Goal: Find specific page/section: Find specific page/section

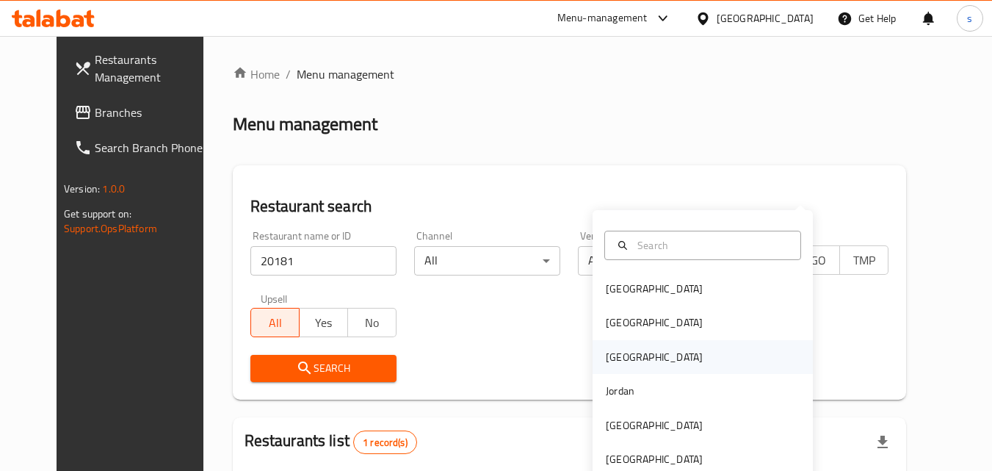
scroll to position [172, 0]
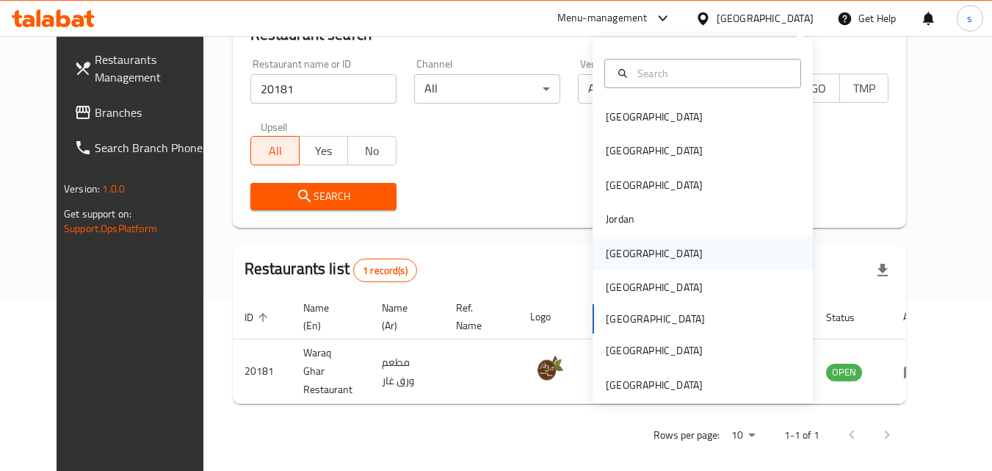
click at [619, 245] on div "[GEOGRAPHIC_DATA]" at bounding box center [654, 253] width 97 height 16
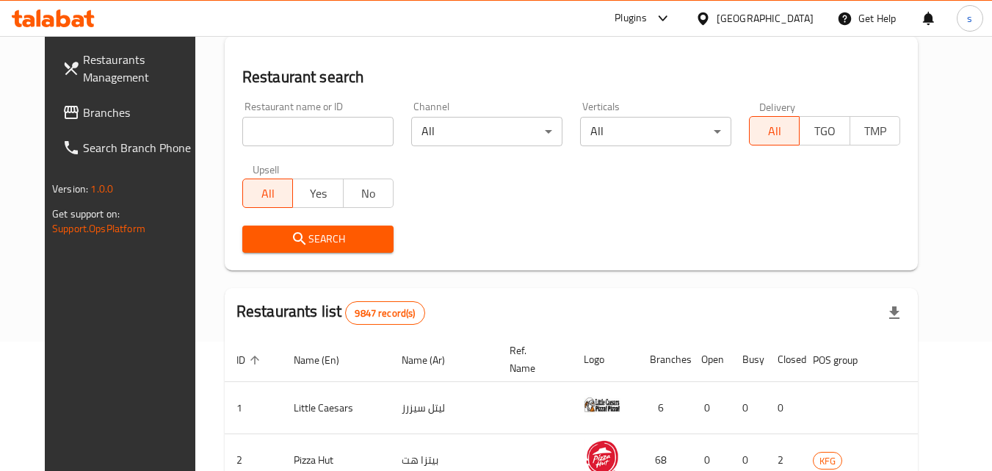
scroll to position [172, 0]
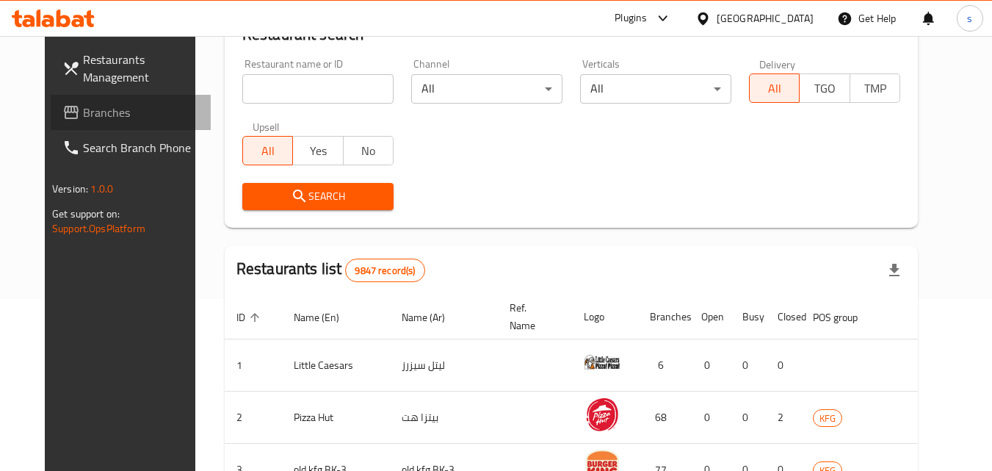
click at [83, 110] on span "Branches" at bounding box center [141, 113] width 116 height 18
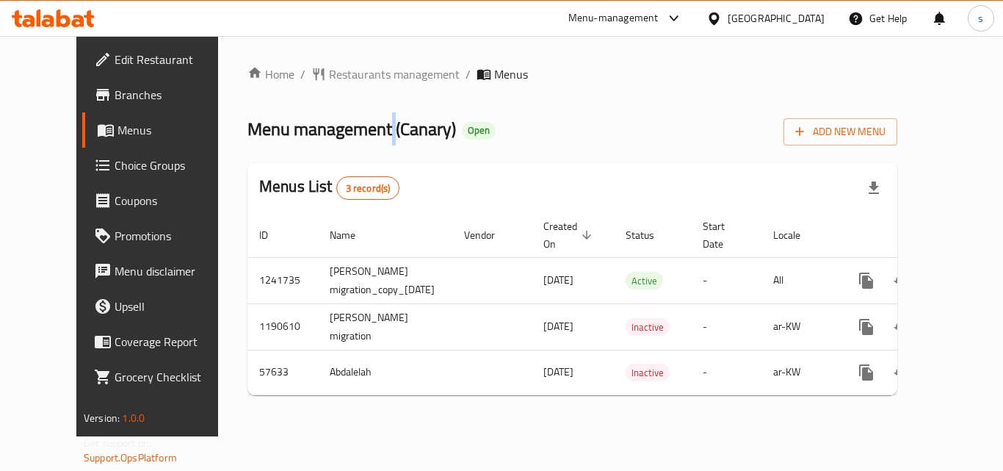
click at [343, 88] on div "Home / Restaurants management / Menus Menu management ( Canary ) Open Add New M…" at bounding box center [572, 235] width 650 height 341
click at [342, 79] on span "Restaurants management" at bounding box center [394, 74] width 131 height 18
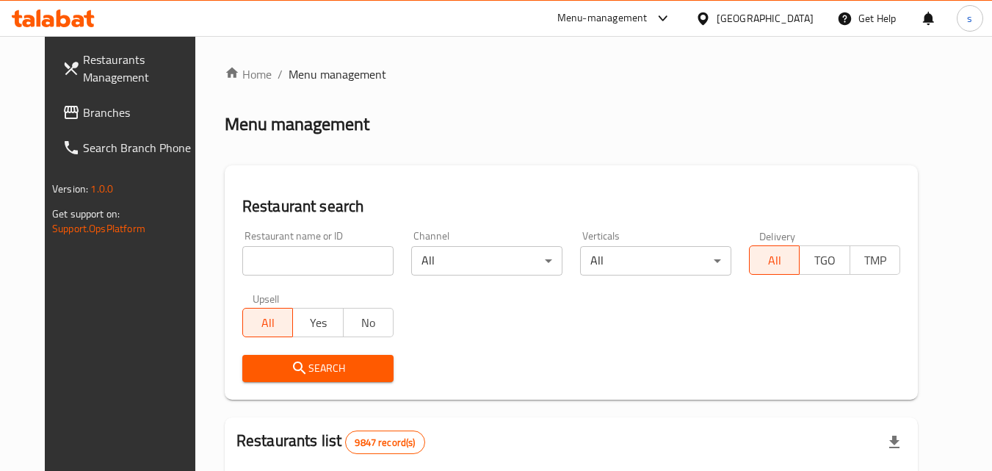
click at [242, 258] on input "search" at bounding box center [317, 260] width 151 height 29
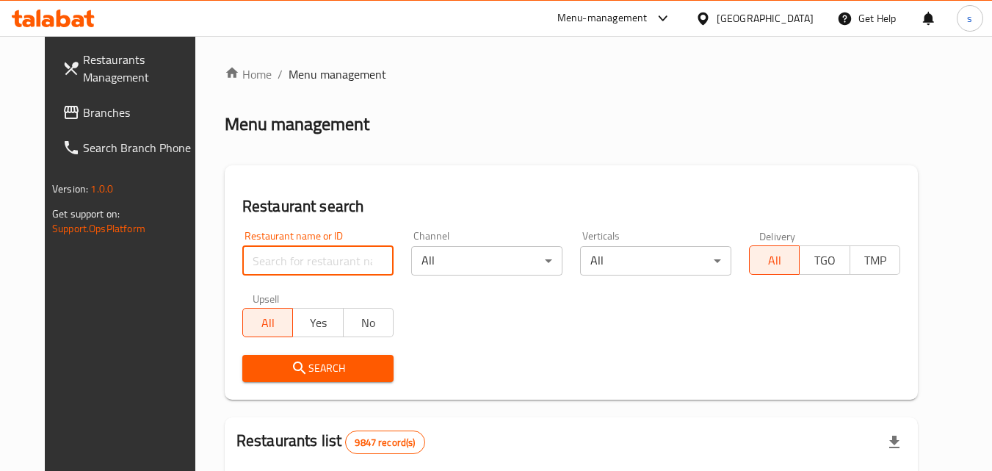
paste input "28117"
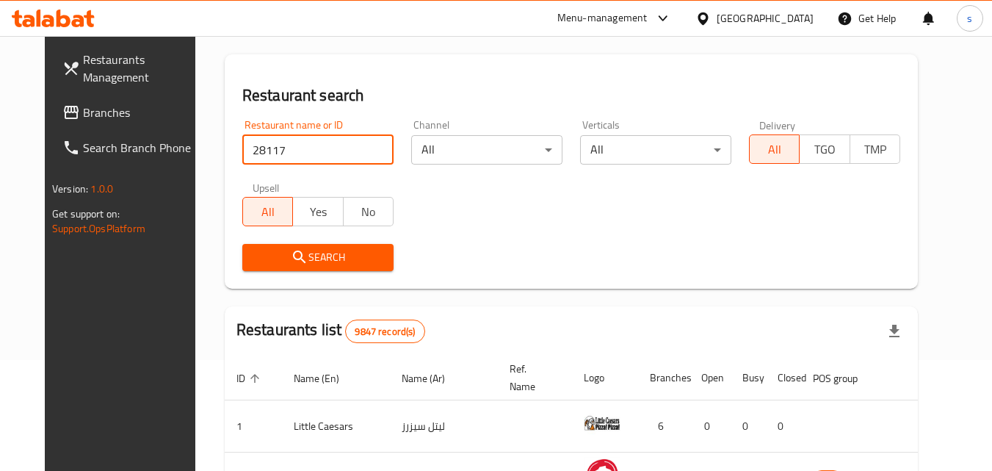
scroll to position [73, 0]
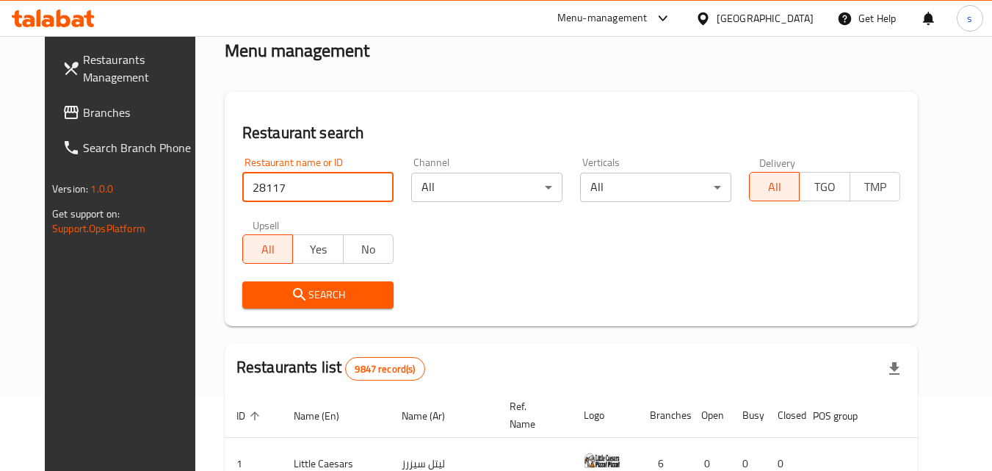
type input "28117"
click at [333, 300] on span "Search" at bounding box center [318, 295] width 128 height 18
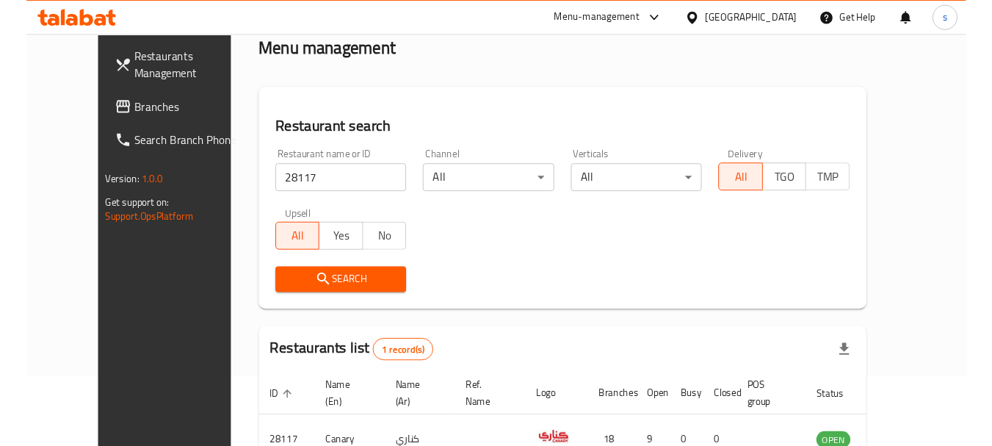
scroll to position [172, 0]
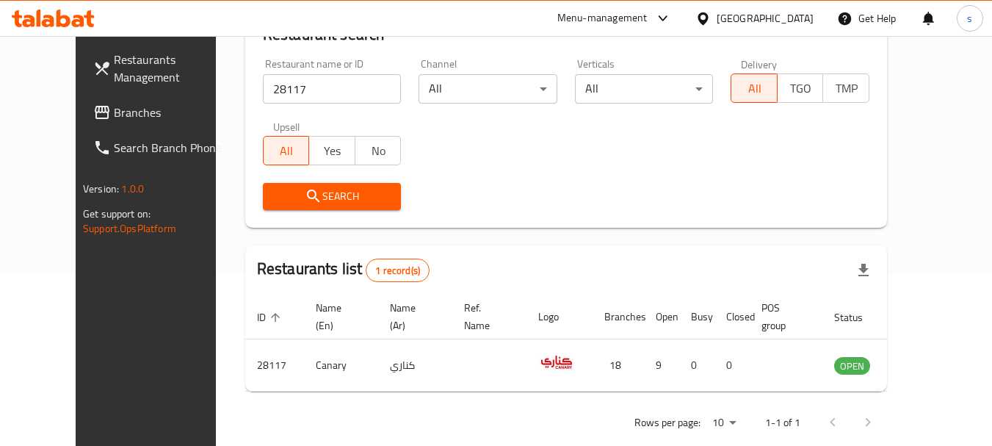
click at [711, 15] on icon at bounding box center [702, 18] width 15 height 15
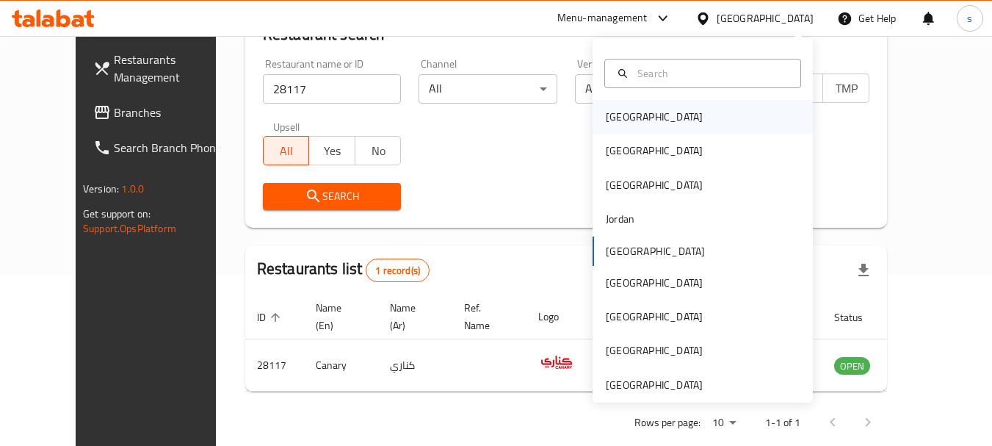
click at [655, 115] on div "[GEOGRAPHIC_DATA]" at bounding box center [702, 117] width 220 height 34
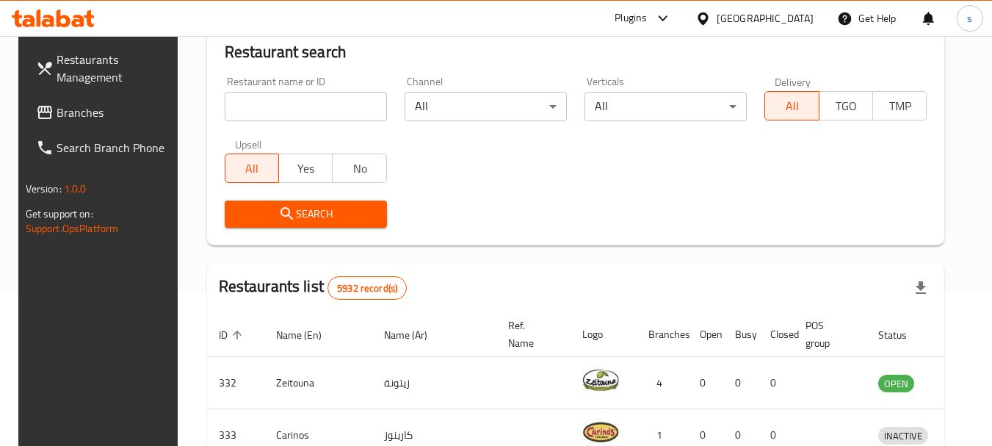
scroll to position [172, 0]
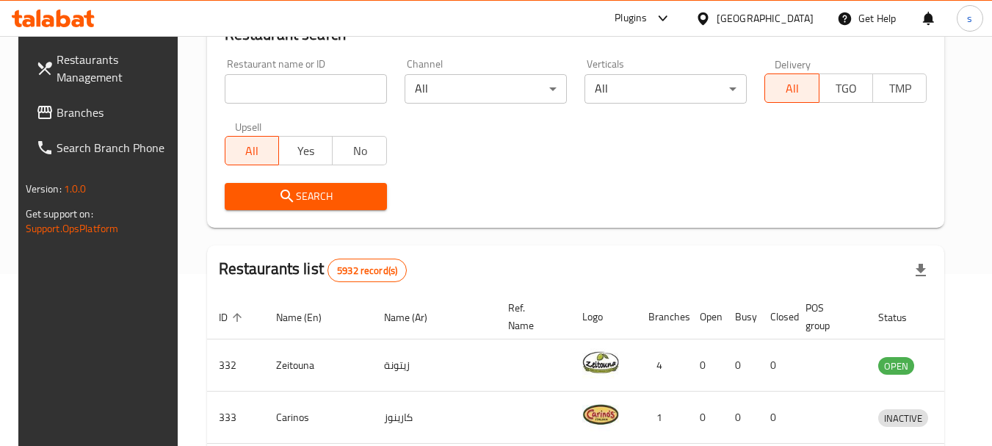
click at [72, 114] on span "Branches" at bounding box center [115, 113] width 116 height 18
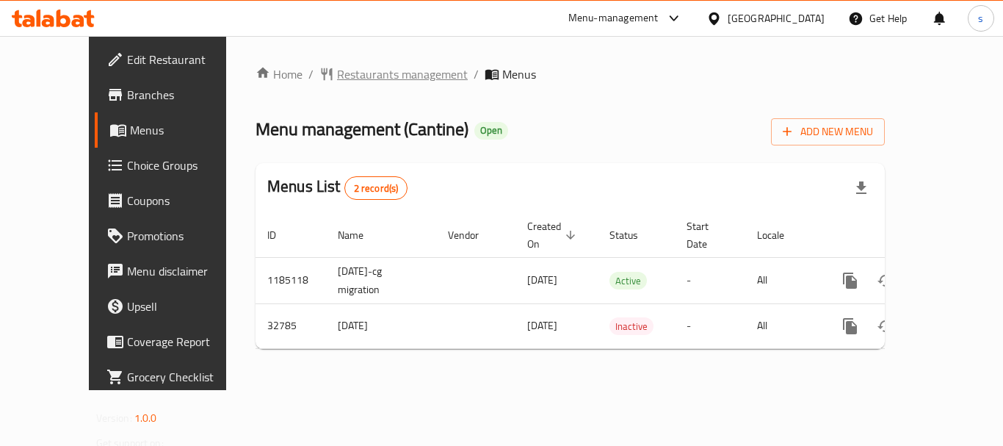
click at [341, 70] on span "Restaurants management" at bounding box center [402, 74] width 131 height 18
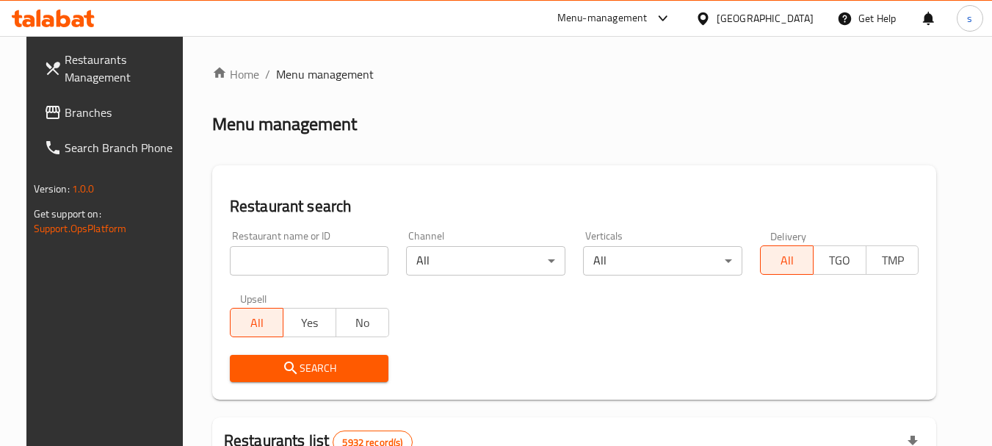
click at [238, 267] on input "search" at bounding box center [309, 260] width 159 height 29
paste input "16829"
type input "16829"
click at [244, 371] on span "Search" at bounding box center [310, 368] width 136 height 18
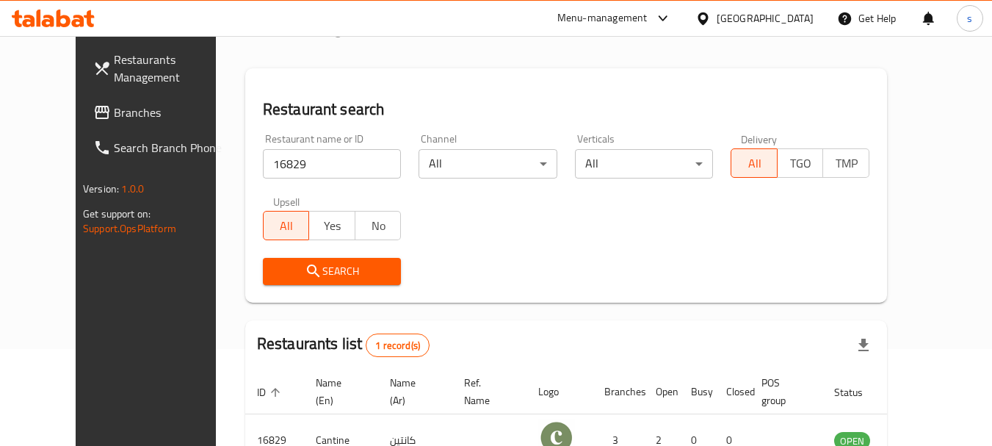
scroll to position [197, 0]
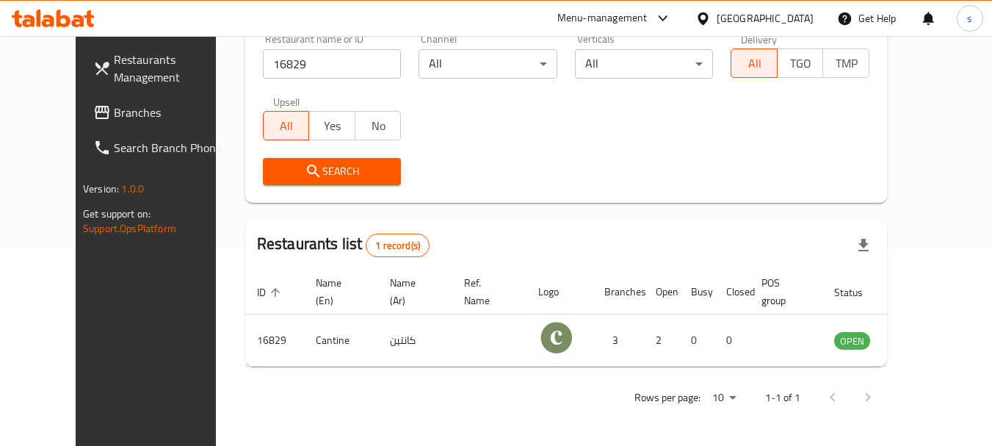
drag, startPoint x: 776, startPoint y: 21, endPoint x: 767, endPoint y: 37, distance: 17.8
click at [716, 21] on div at bounding box center [705, 18] width 21 height 16
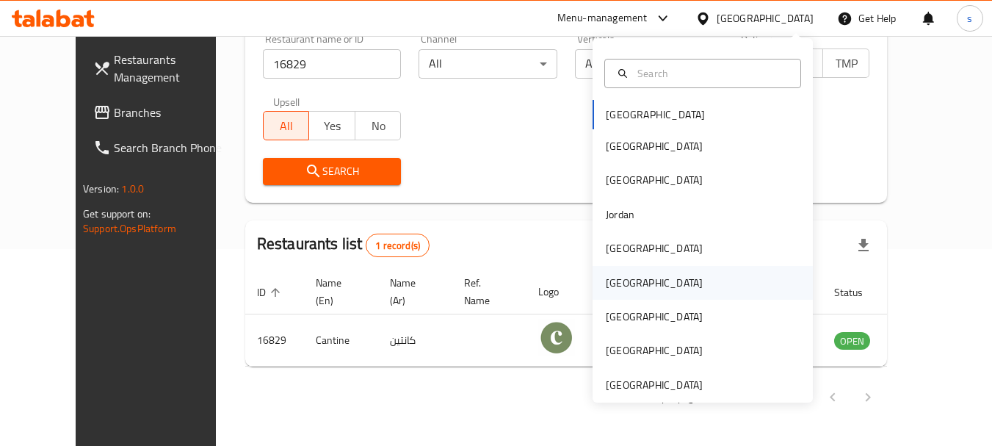
click at [620, 287] on div "[GEOGRAPHIC_DATA]" at bounding box center [654, 283] width 97 height 16
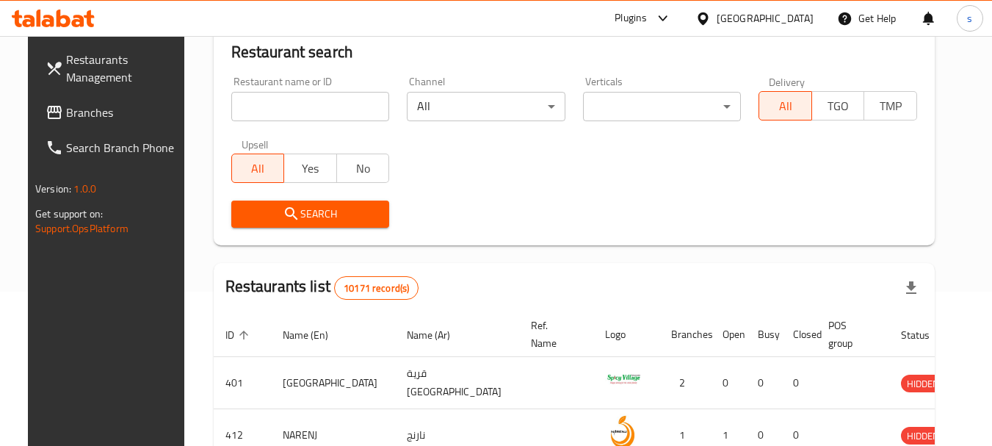
scroll to position [197, 0]
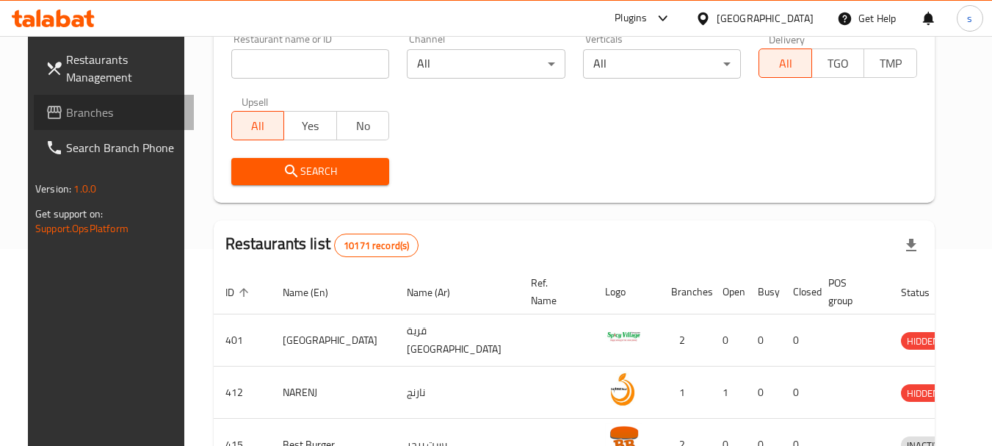
click at [95, 106] on span "Branches" at bounding box center [124, 113] width 116 height 18
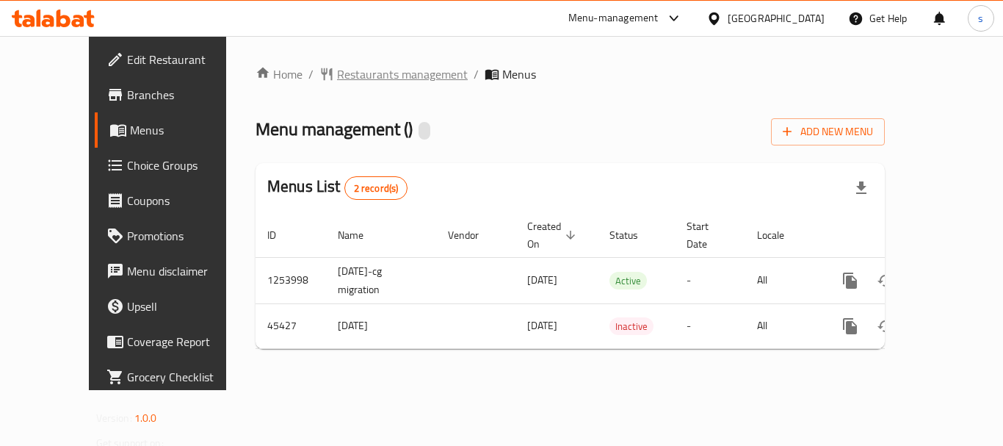
click at [382, 81] on span "Restaurants management" at bounding box center [402, 74] width 131 height 18
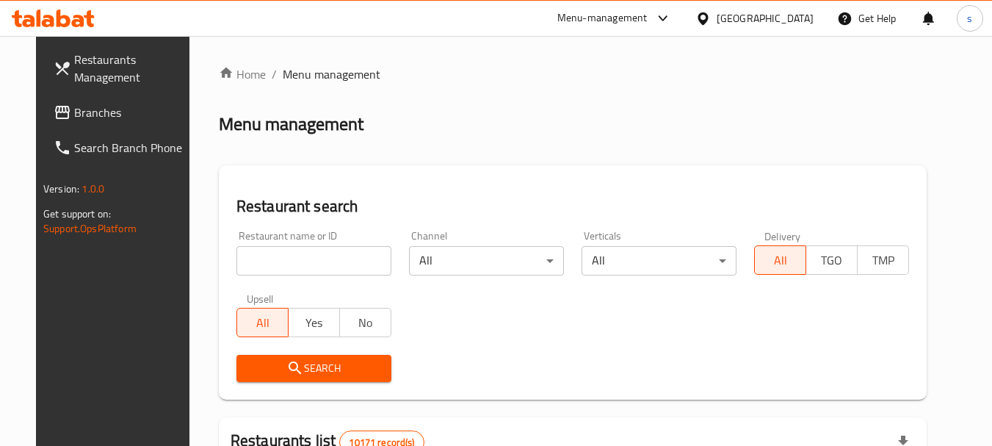
click at [268, 249] on div at bounding box center [496, 223] width 992 height 446
click at [268, 249] on input "search" at bounding box center [313, 260] width 155 height 29
paste input "23129"
type input "23129"
click at [289, 377] on button "Search" at bounding box center [313, 368] width 155 height 27
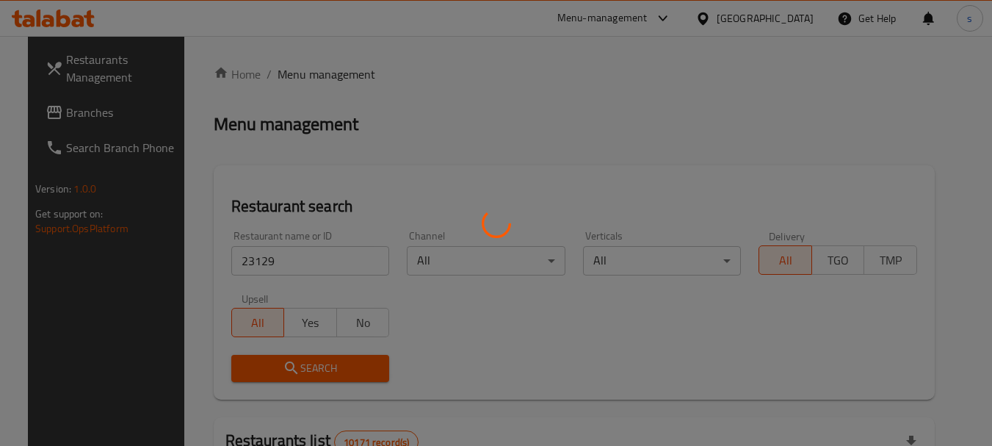
scroll to position [197, 0]
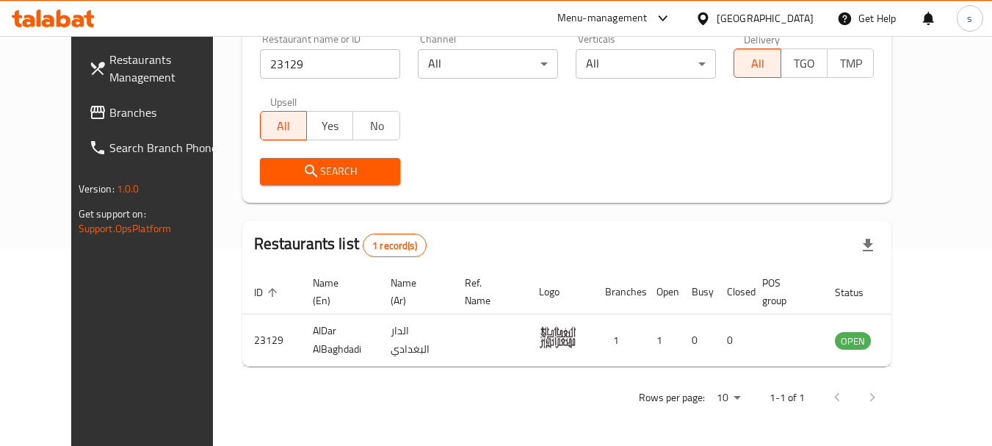
click at [109, 111] on span "Branches" at bounding box center [167, 113] width 116 height 18
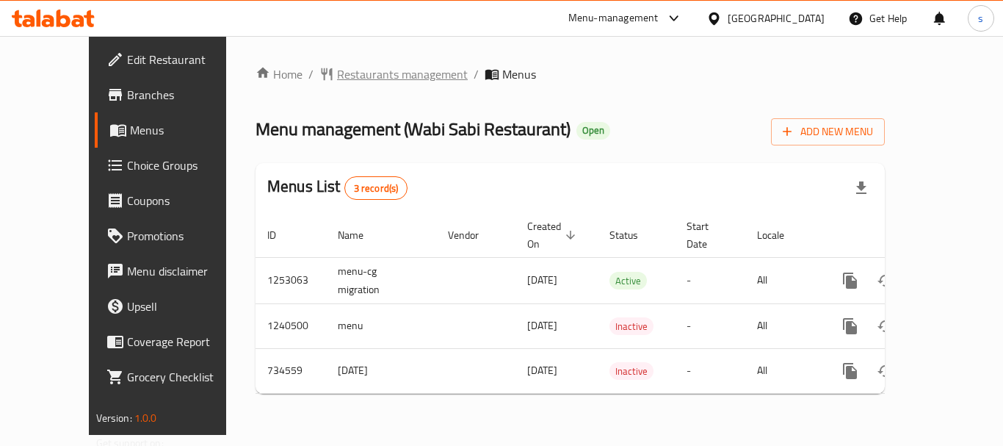
click at [337, 73] on span "Restaurants management" at bounding box center [402, 74] width 131 height 18
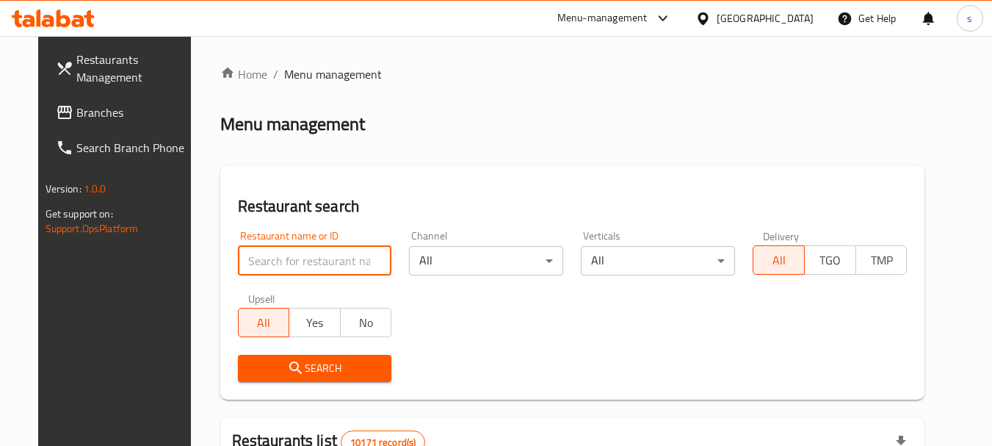
click at [251, 256] on input "search" at bounding box center [315, 260] width 154 height 29
paste input "647040"
type input "647040"
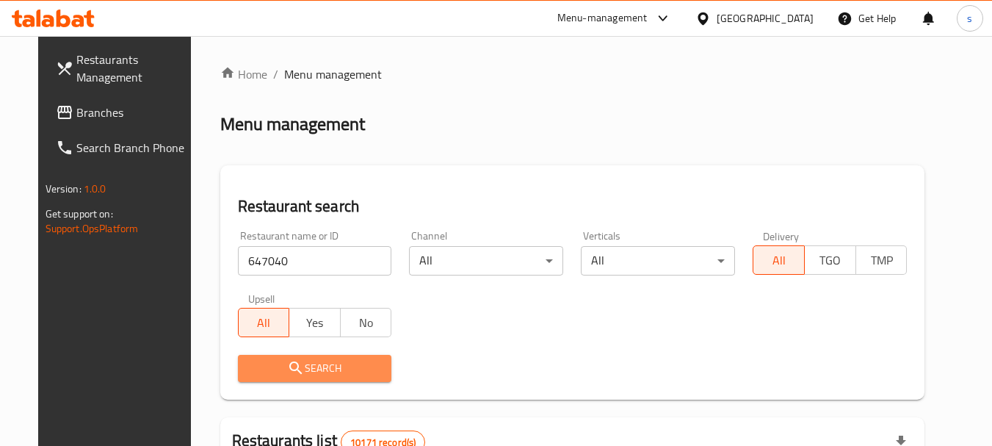
click at [261, 368] on span "Search" at bounding box center [315, 368] width 131 height 18
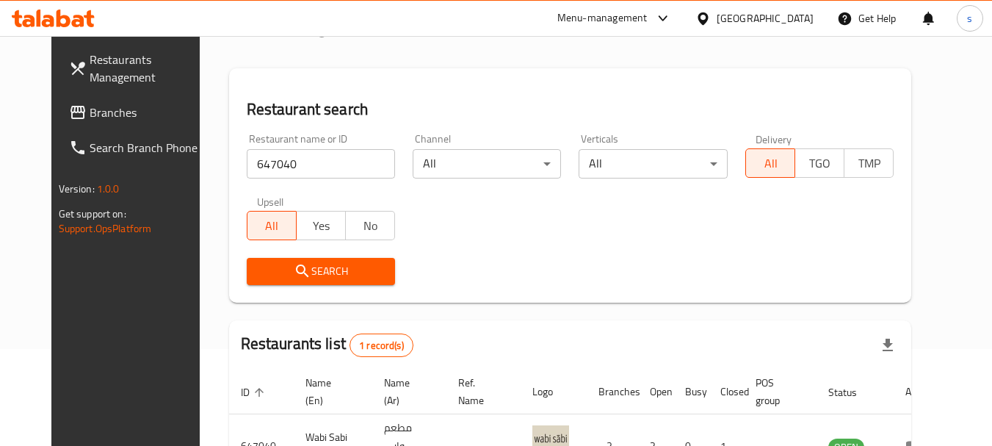
scroll to position [191, 0]
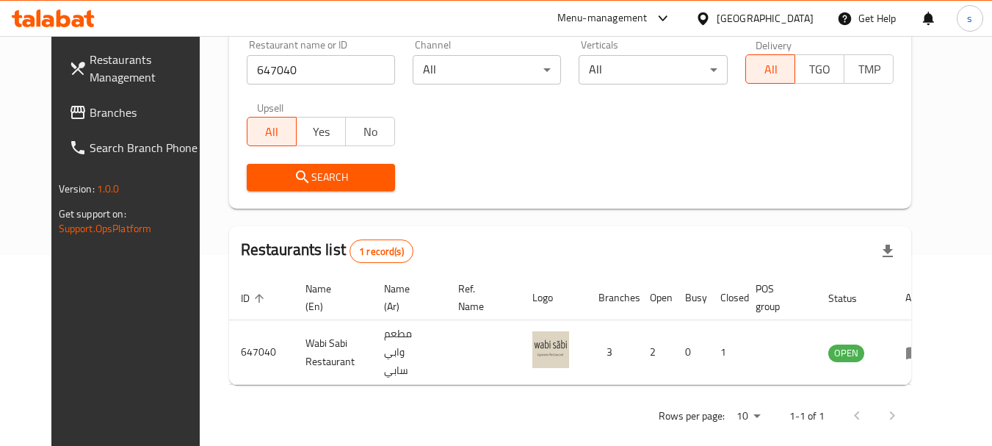
click at [716, 26] on div at bounding box center [705, 18] width 21 height 16
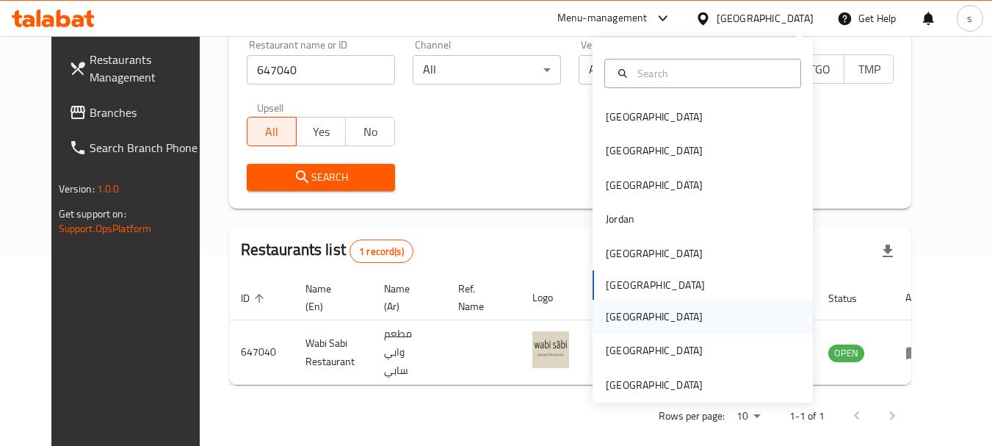
click at [606, 315] on div "[GEOGRAPHIC_DATA]" at bounding box center [654, 316] width 97 height 16
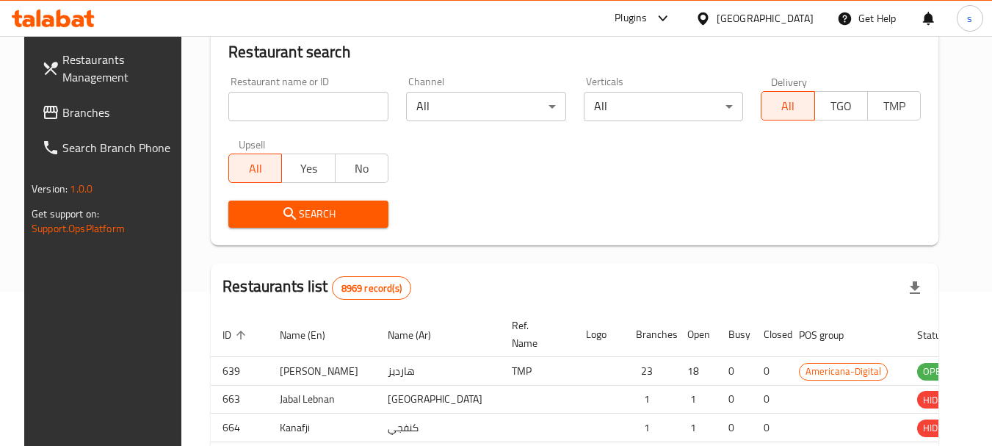
scroll to position [191, 0]
